Goal: Book appointment/travel/reservation

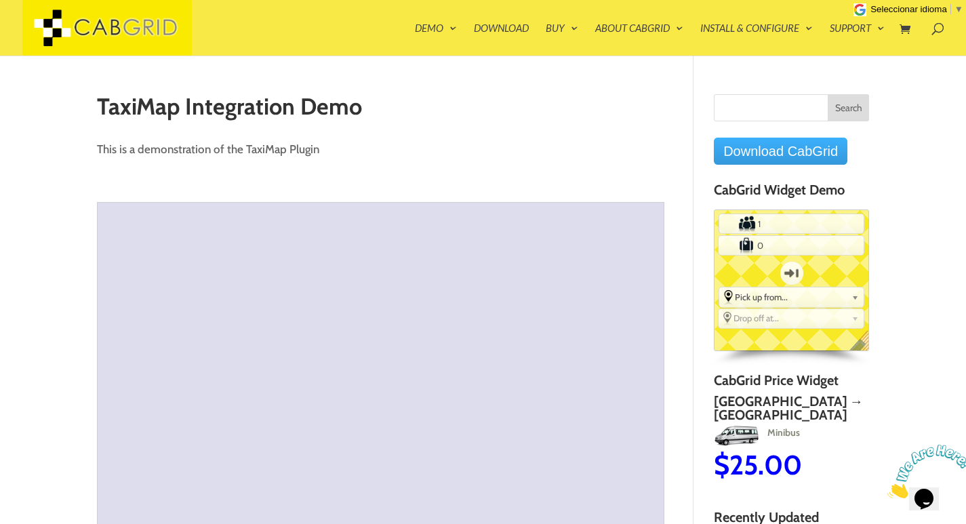
click at [751, 151] on link "Download CabGrid" at bounding box center [781, 151] width 134 height 27
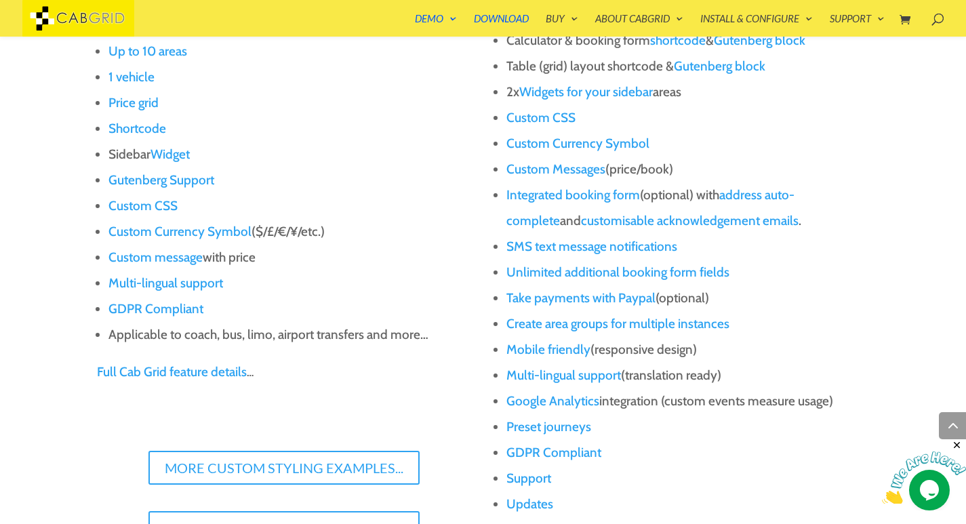
scroll to position [1207, 0]
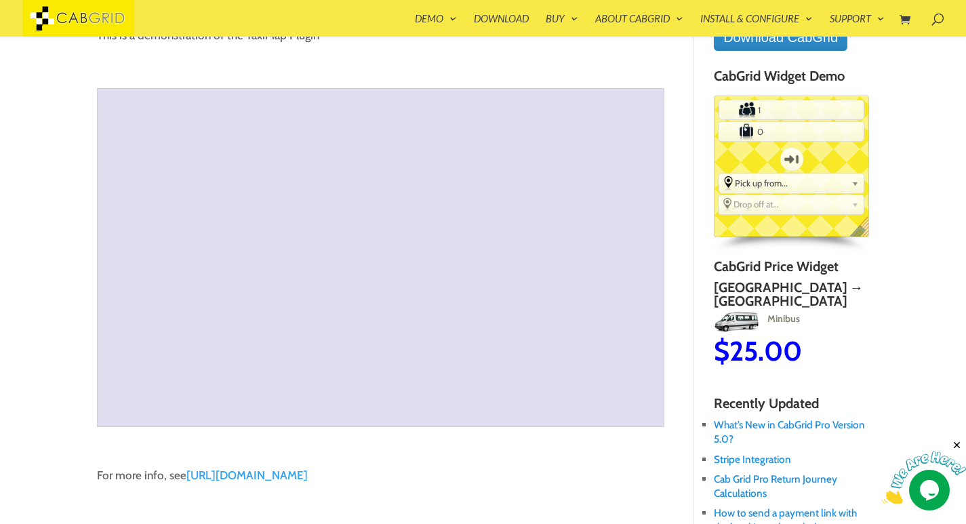
scroll to position [27, 0]
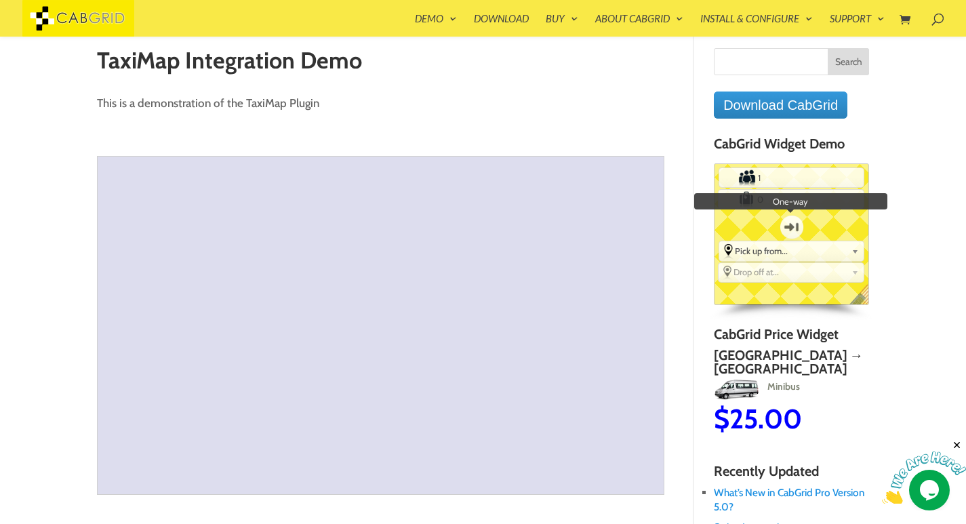
click at [791, 226] on label "One-way" at bounding box center [792, 227] width 44 height 35
click at [0, 0] on input "One-way" at bounding box center [0, 0] width 0 height 0
click at [791, 225] on label "Return" at bounding box center [792, 227] width 44 height 35
click at [0, 0] on input "Return" at bounding box center [0, 0] width 0 height 0
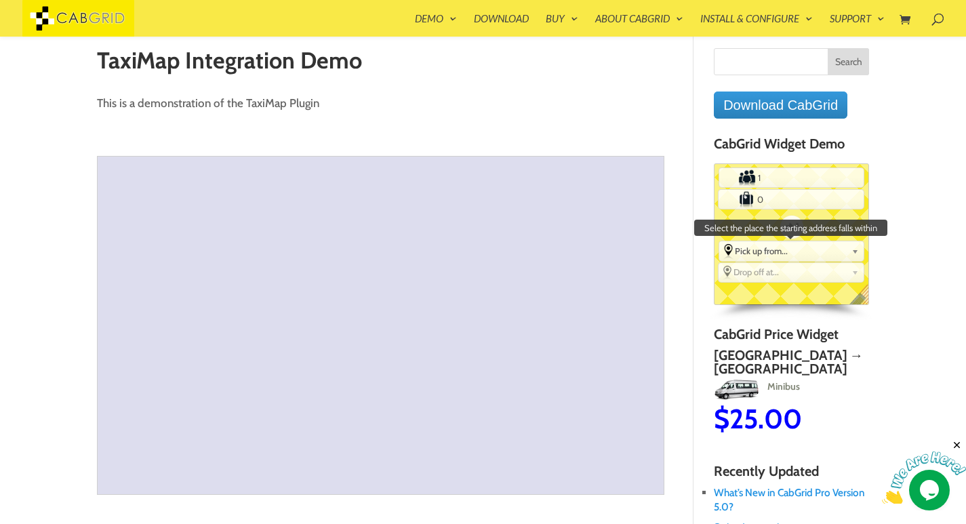
click at [785, 250] on span "Pick up from..." at bounding box center [791, 250] width 112 height 11
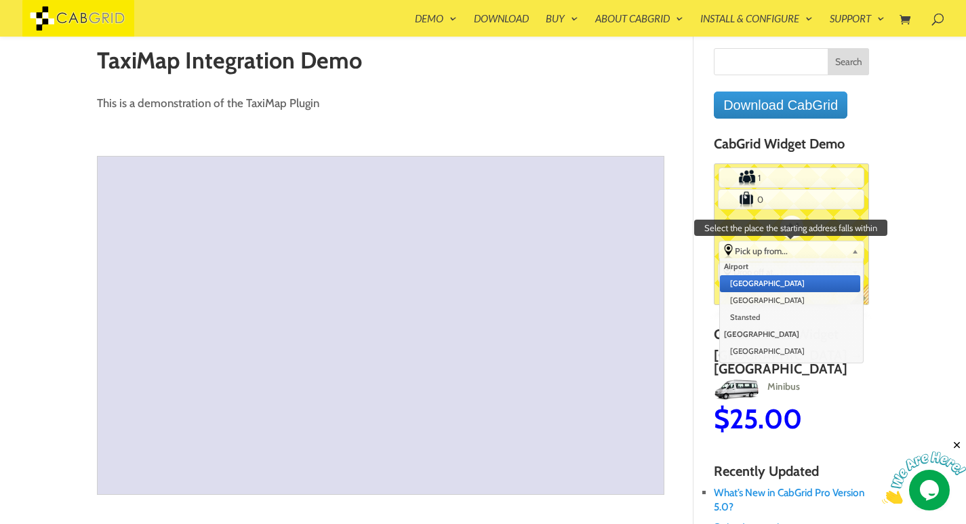
click at [763, 288] on li "[GEOGRAPHIC_DATA]" at bounding box center [790, 283] width 140 height 17
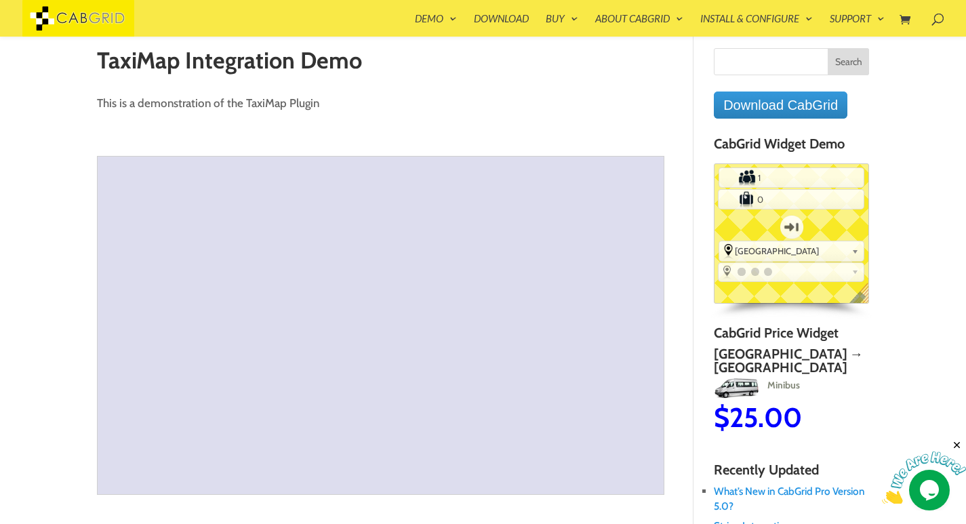
click at [760, 275] on div at bounding box center [749, 270] width 31 height 9
click at [856, 269] on b at bounding box center [855, 269] width 7 height 11
click at [726, 271] on link at bounding box center [792, 271] width 146 height 17
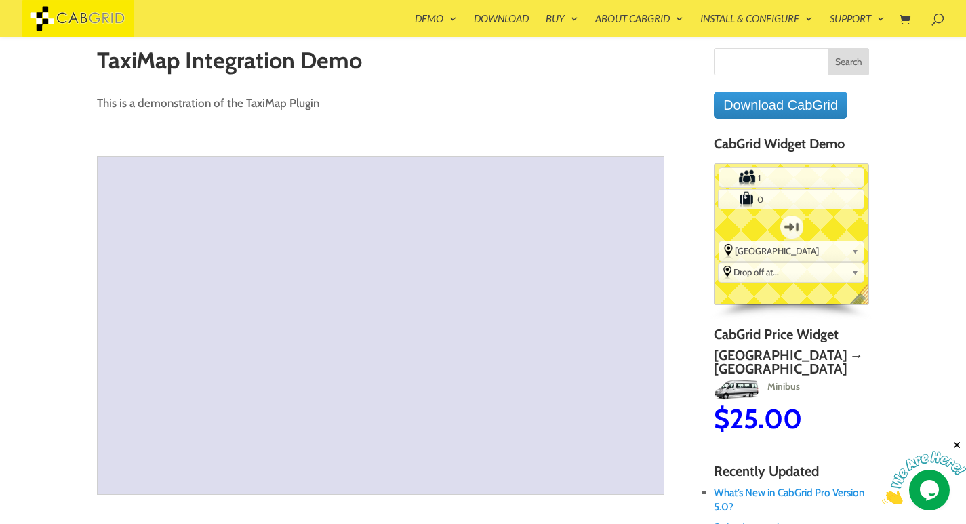
click at [726, 271] on link "Drop off at..." at bounding box center [792, 272] width 146 height 18
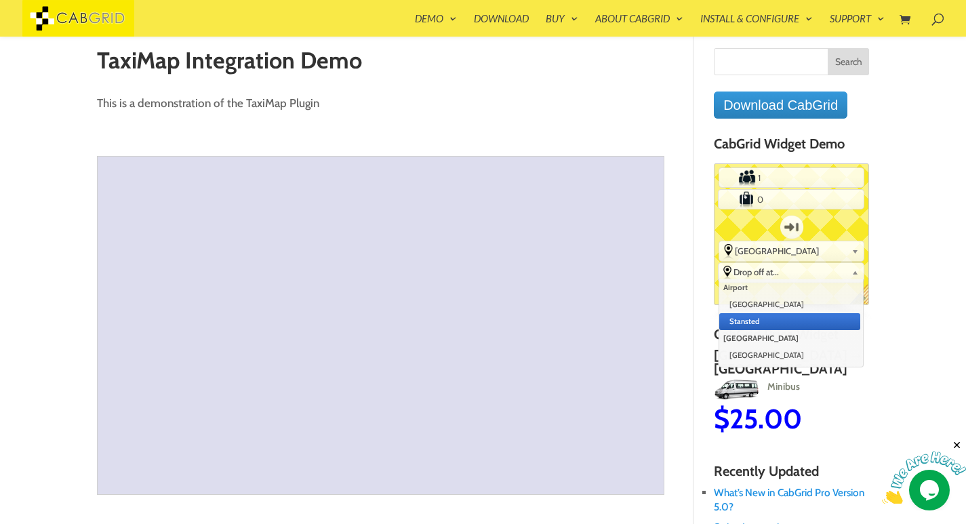
click at [737, 324] on li "Stansted" at bounding box center [790, 321] width 142 height 17
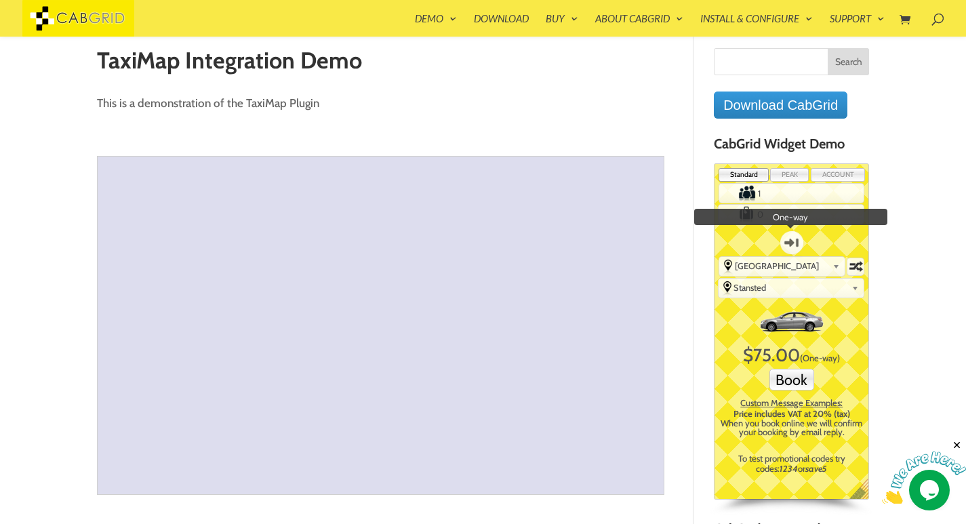
click at [791, 241] on label "One-way" at bounding box center [792, 242] width 44 height 35
click at [0, 0] on input "One-way" at bounding box center [0, 0] width 0 height 0
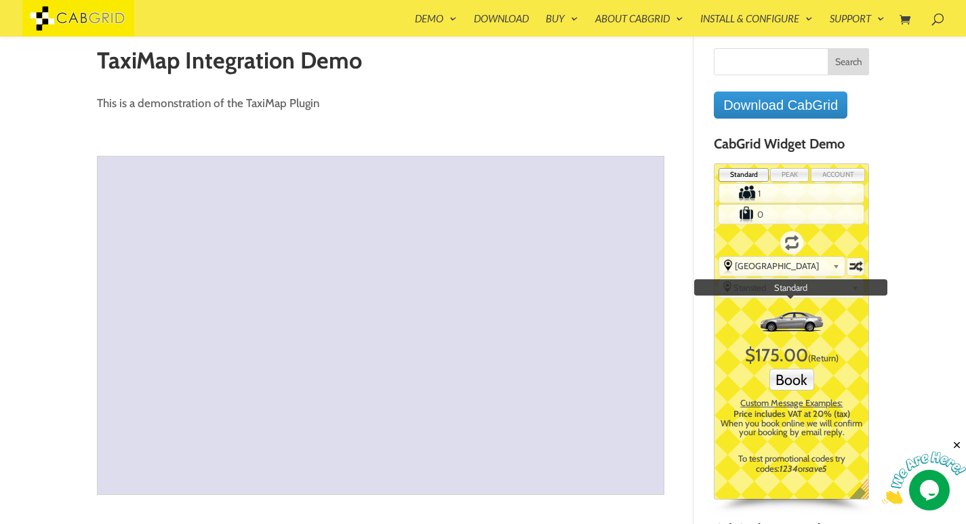
click at [785, 319] on img at bounding box center [792, 321] width 68 height 39
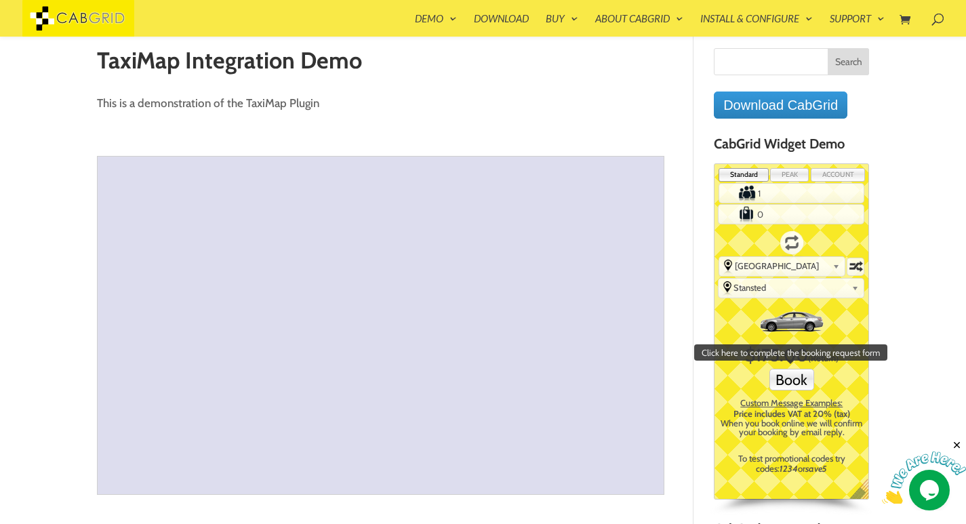
click at [786, 387] on button "Book" at bounding box center [792, 380] width 45 height 22
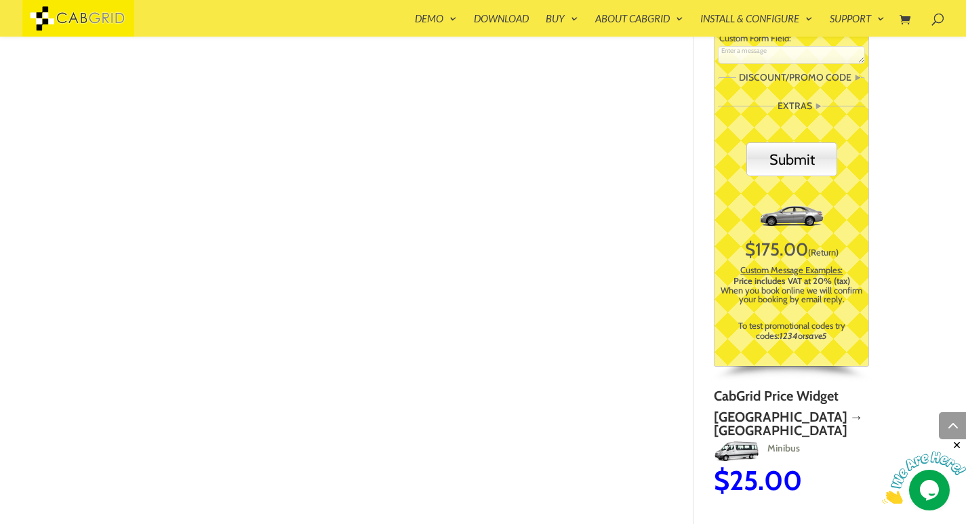
scroll to position [624, 0]
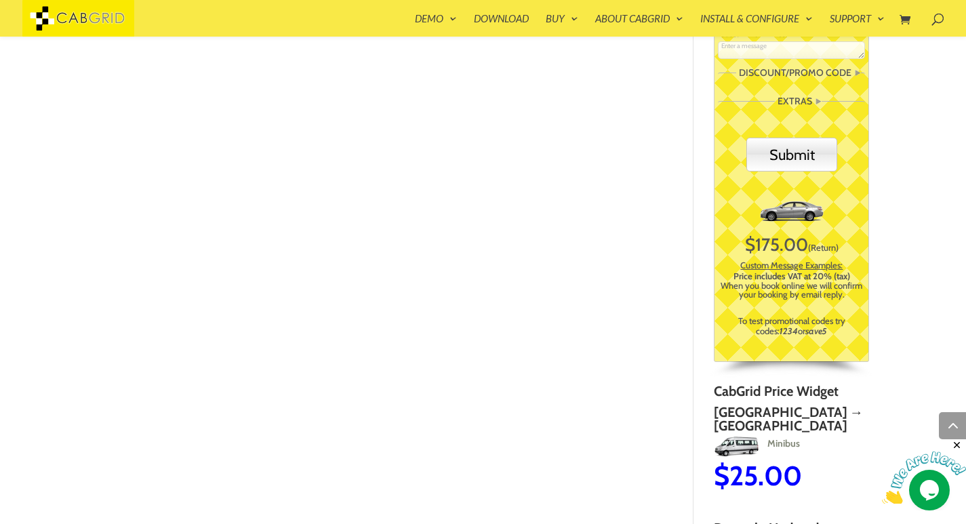
click at [769, 433] on h3 "Minibus" at bounding box center [789, 448] width 155 height 30
type input "12"
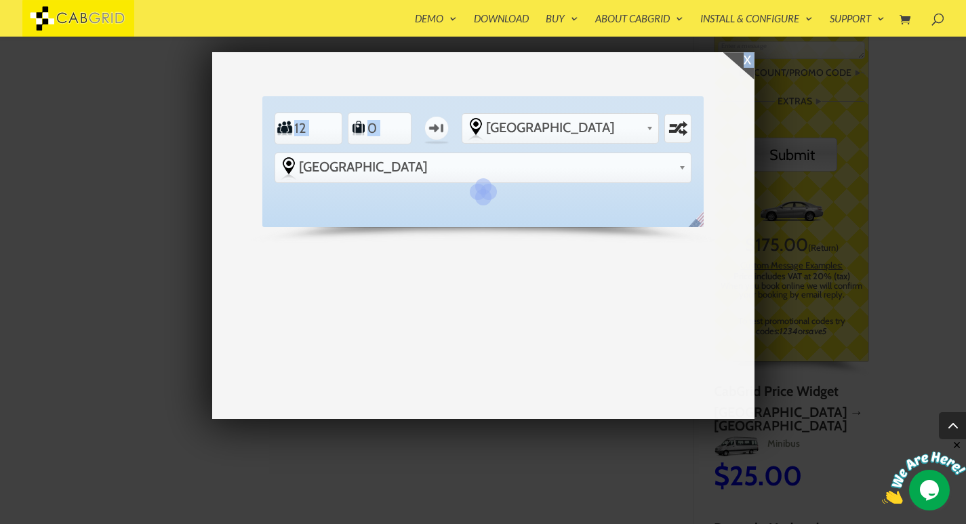
drag, startPoint x: 818, startPoint y: 424, endPoint x: 684, endPoint y: 415, distance: 133.9
click at [688, 417] on div "x Standard PEAK ACCOUNT Passengers 12 Luggage 0 One-way From Pick up from... -o…" at bounding box center [483, 262] width 966 height 524
